Goal: Task Accomplishment & Management: Complete application form

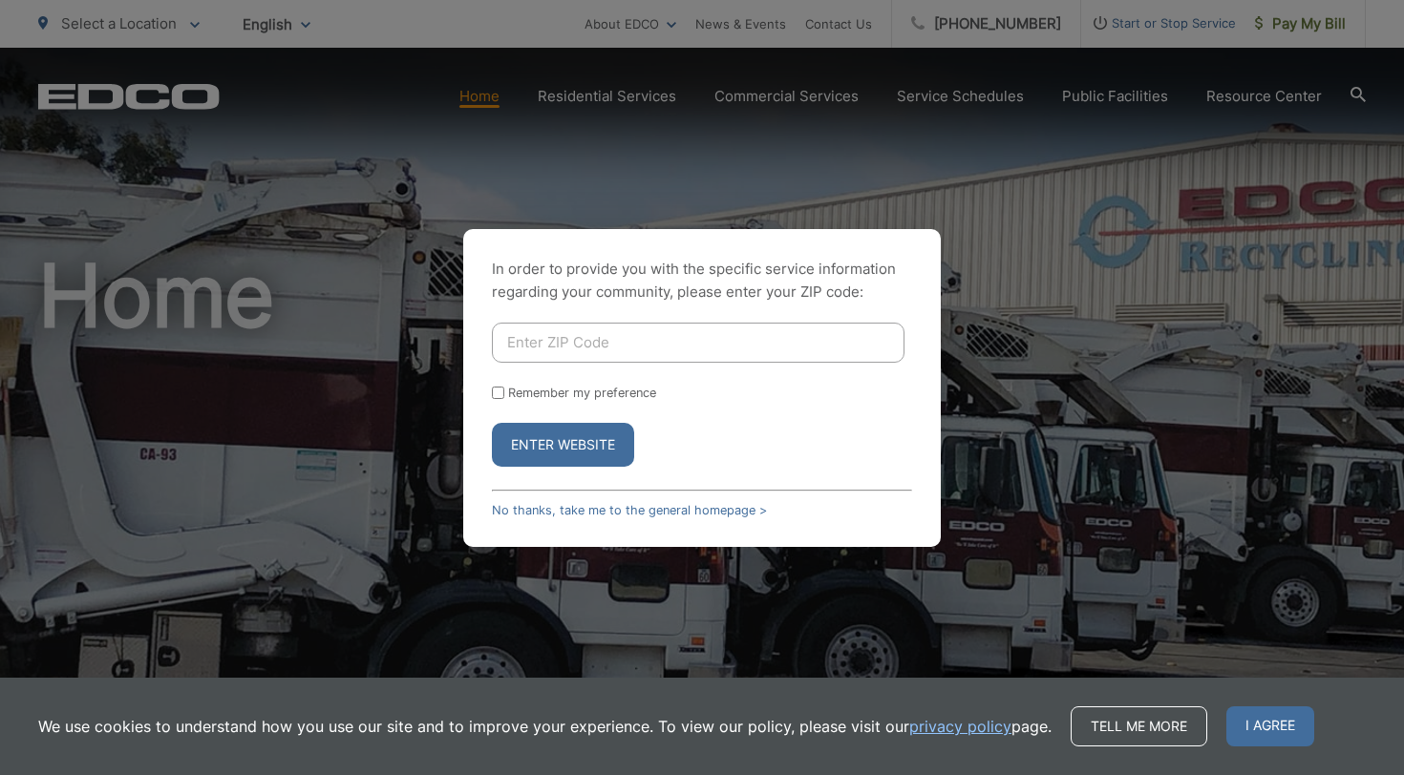
click at [531, 346] on input "Enter ZIP Code" at bounding box center [698, 343] width 413 height 40
type input "92064"
click at [571, 437] on button "Enter Website" at bounding box center [563, 445] width 142 height 44
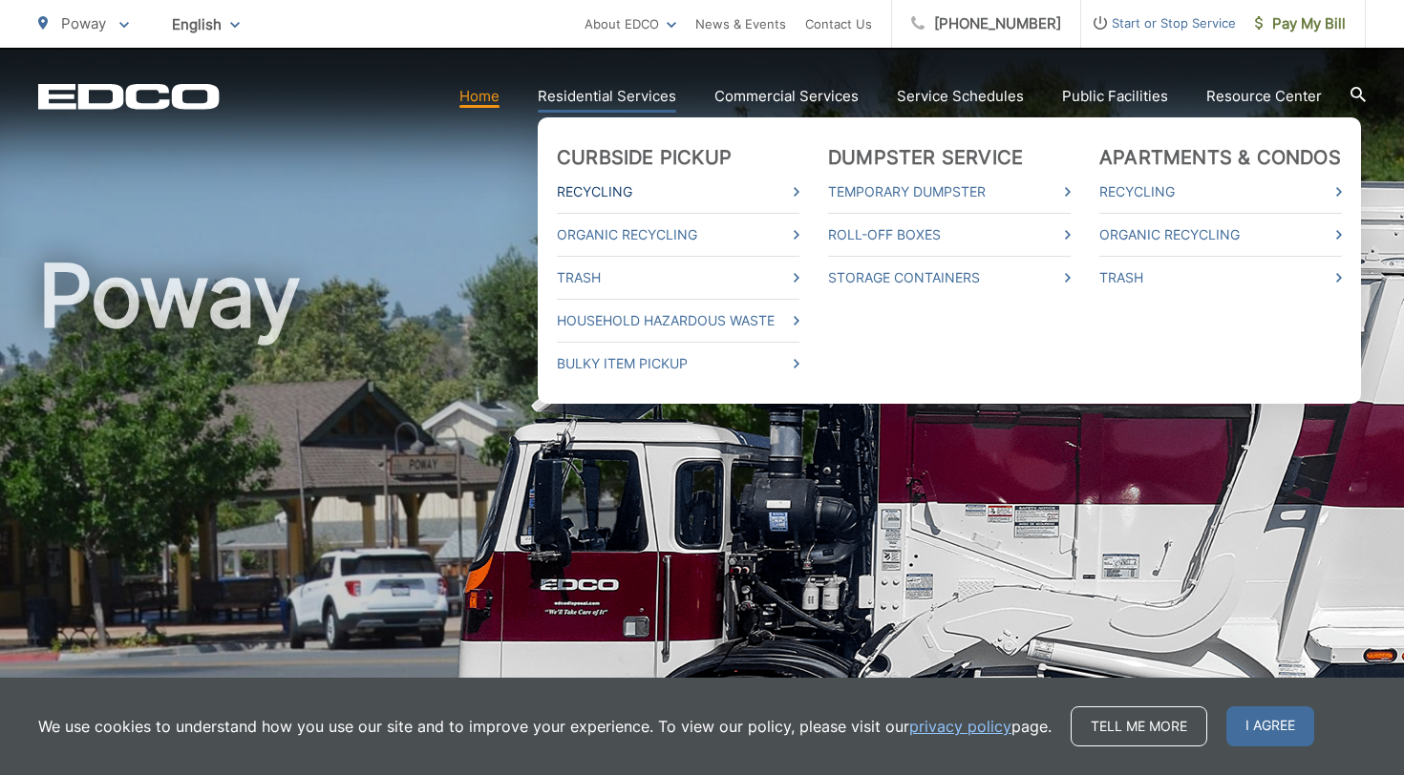
click at [629, 193] on link "Recycling" at bounding box center [678, 191] width 243 height 23
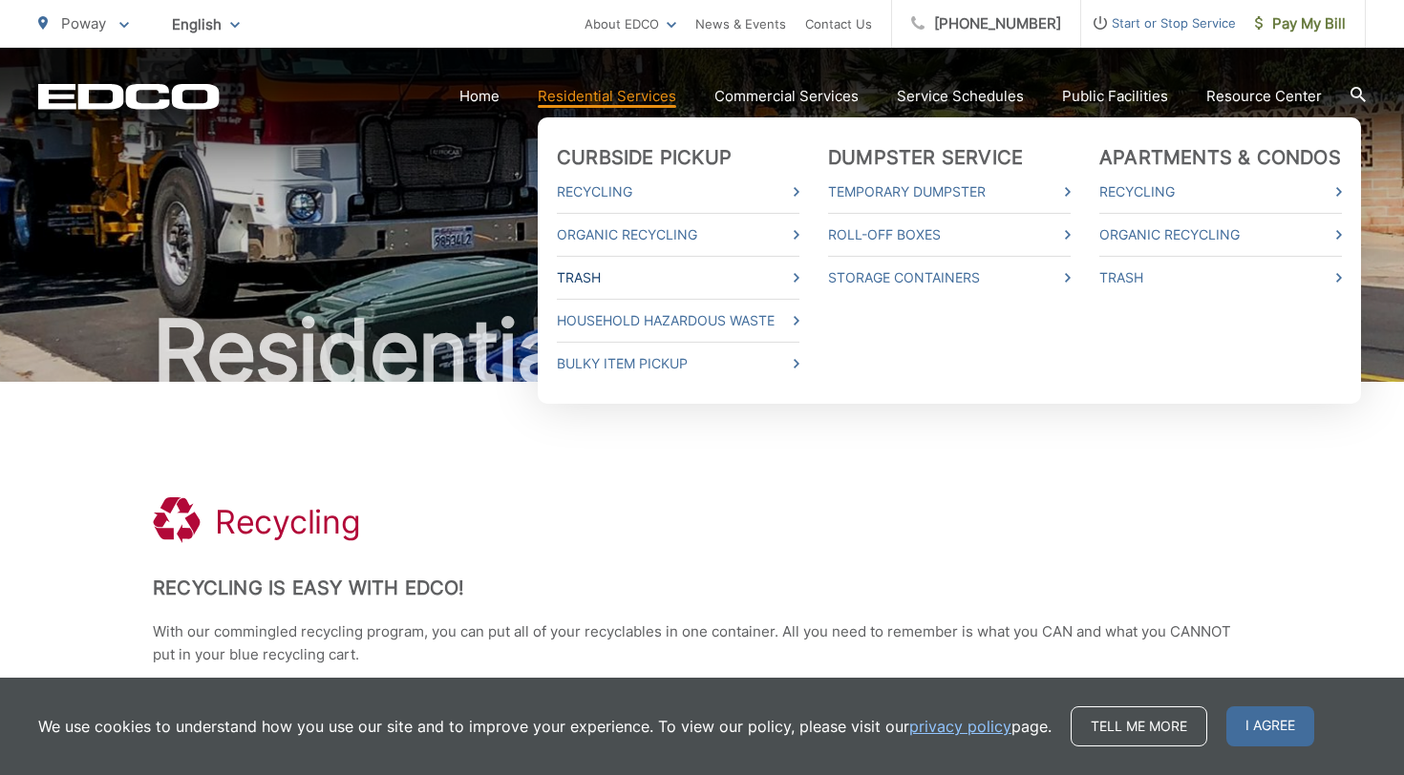
click at [592, 272] on link "Trash" at bounding box center [678, 277] width 243 height 23
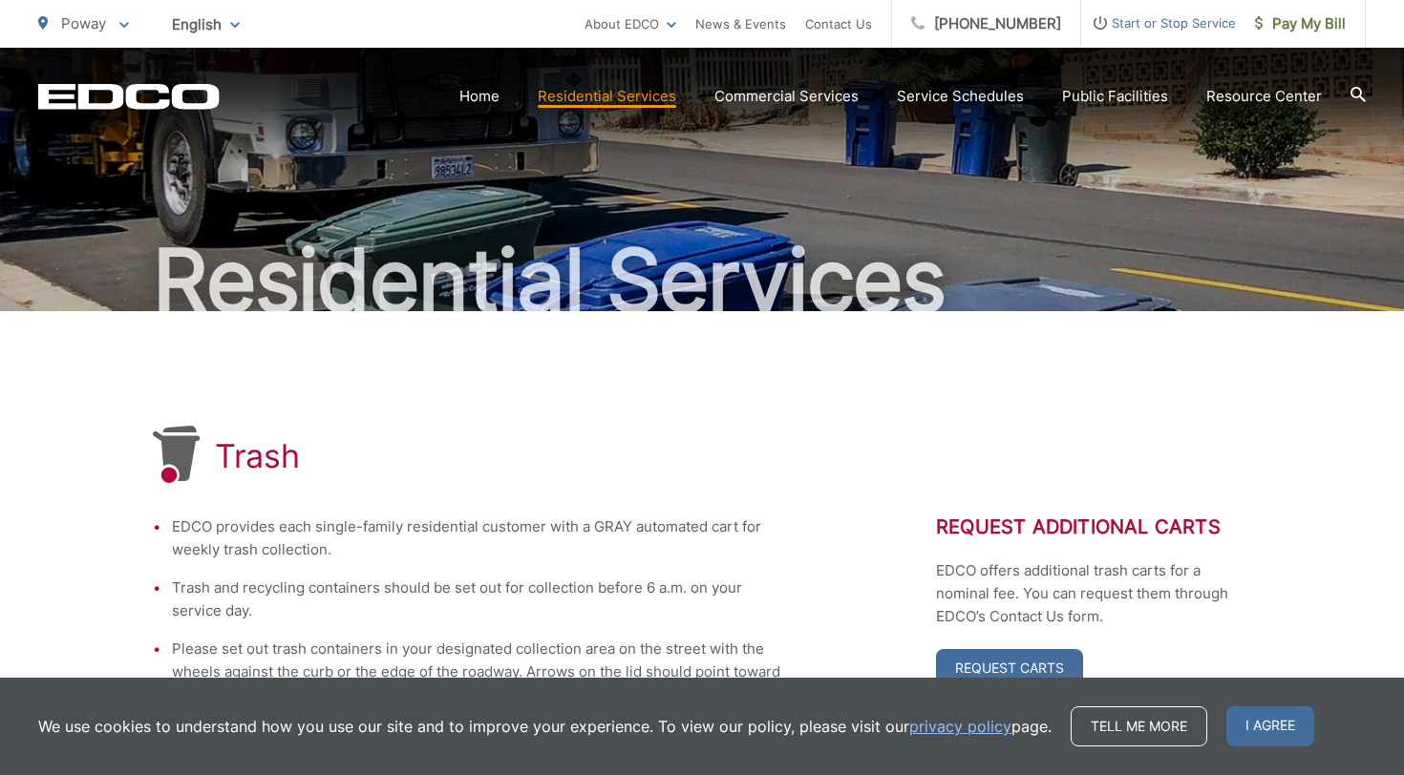
scroll to position [216, 0]
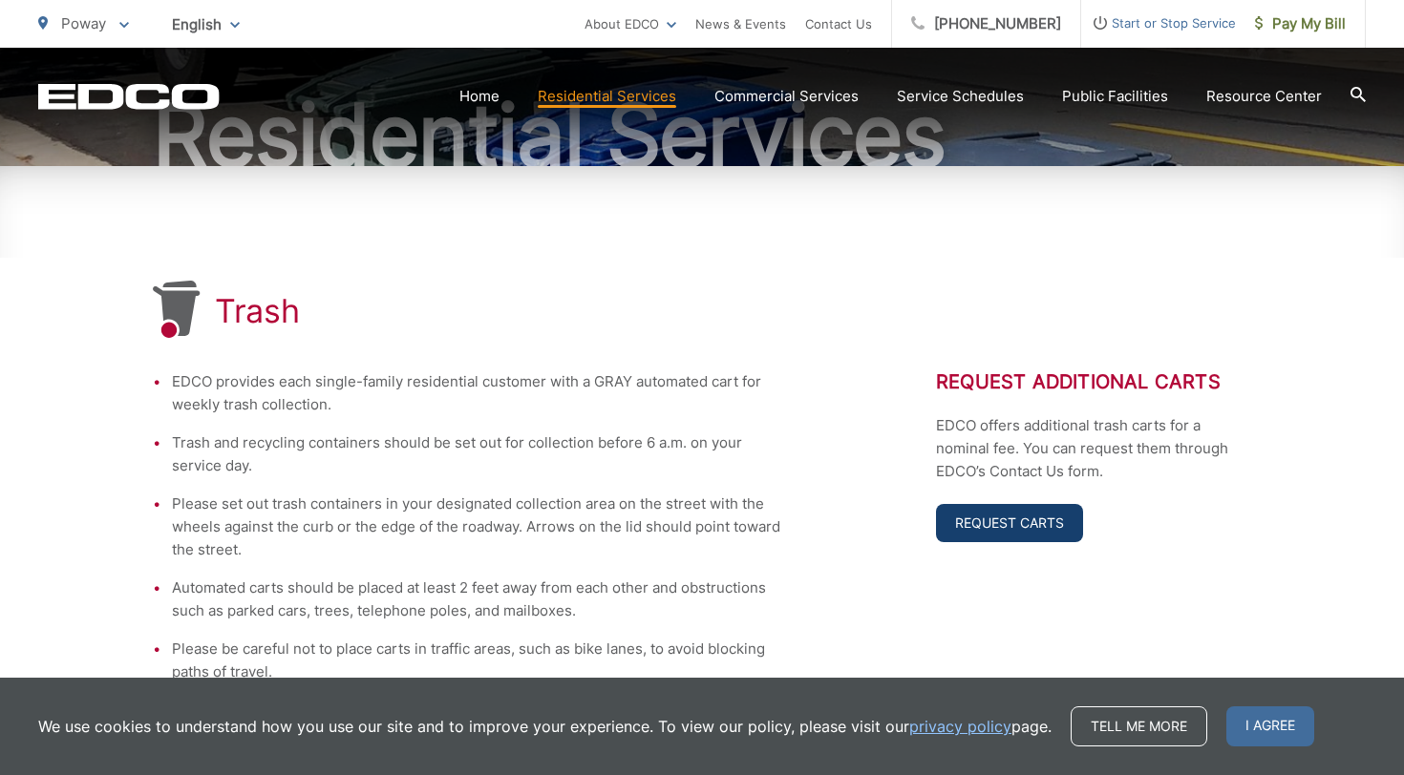
click at [1025, 532] on link "Request Carts" at bounding box center [1009, 523] width 147 height 38
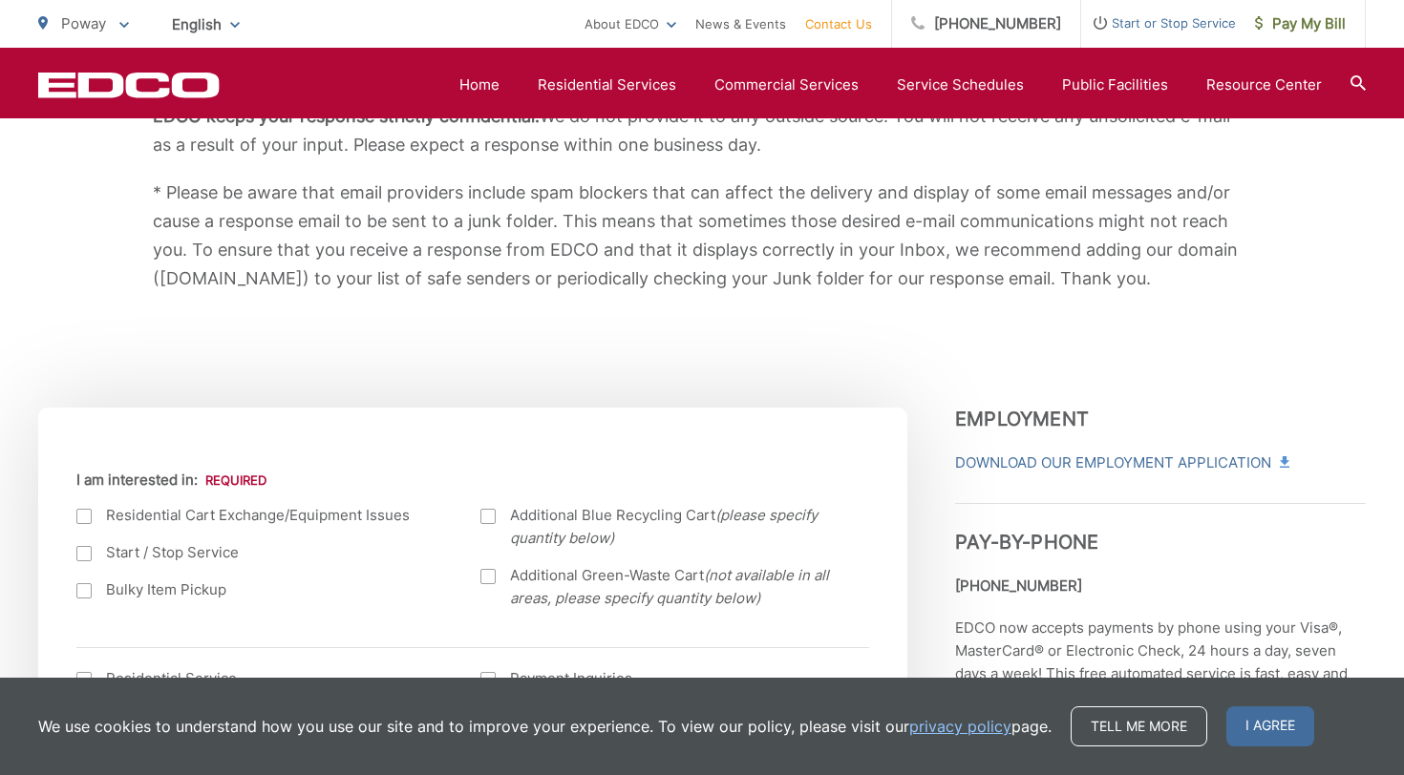
scroll to position [394, 0]
click at [485, 576] on div at bounding box center [487, 576] width 15 height 15
click at [0, 0] on input "Additional Green-Waste Cart (not available in all areas, please specify quantit…" at bounding box center [0, 0] width 0 height 0
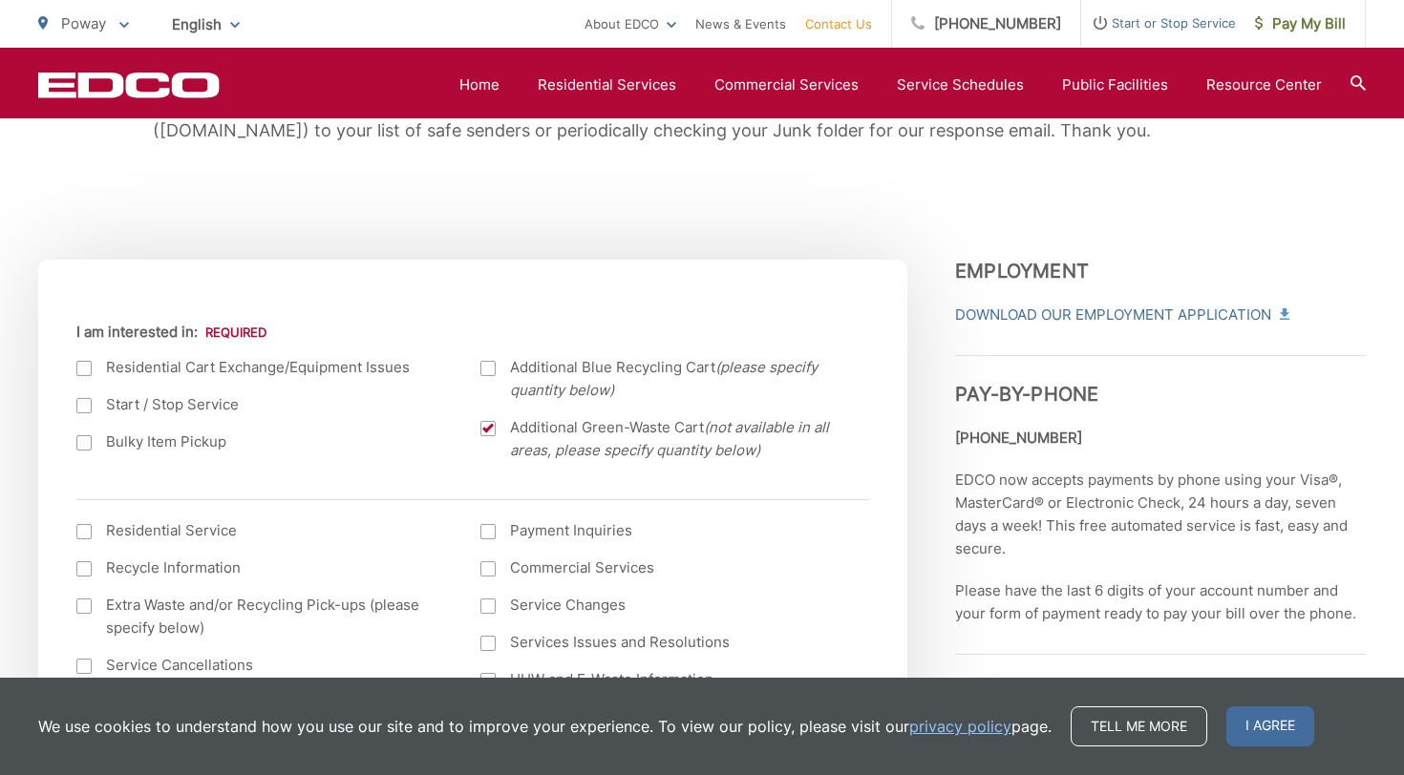
scroll to position [543, 0]
